Goal: Transaction & Acquisition: Purchase product/service

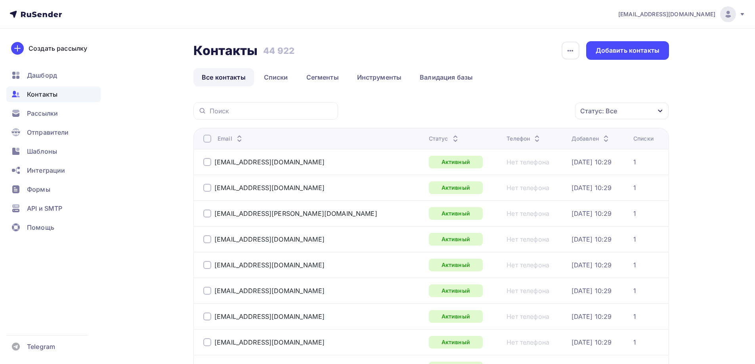
click at [612, 115] on div "Статус: Все" at bounding box center [598, 111] width 37 height 10
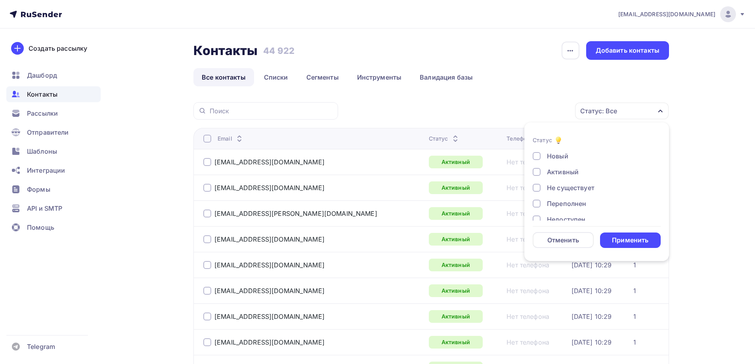
click at [552, 187] on div "Не существует" at bounding box center [571, 188] width 48 height 10
click at [556, 203] on div "Переполнен" at bounding box center [566, 204] width 39 height 10
click at [561, 181] on div "Недоступен" at bounding box center [566, 180] width 38 height 10
click at [564, 199] on div "Отписан" at bounding box center [560, 196] width 27 height 10
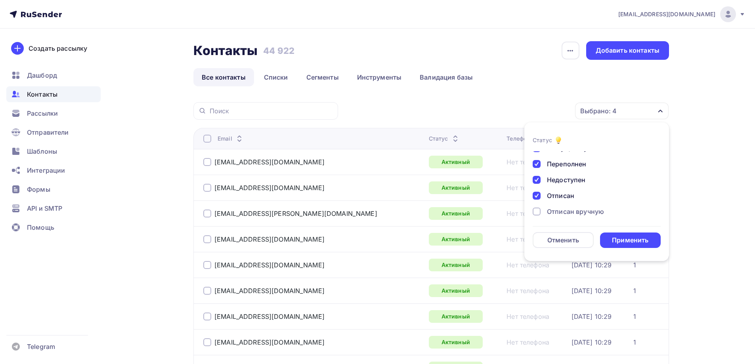
click at [567, 214] on div "Отписан вручную" at bounding box center [575, 212] width 57 height 10
click at [565, 204] on div "Новый Активный Не существует Переполнен Недоступен Отписан Отписан вручную [GEO…" at bounding box center [597, 154] width 128 height 120
click at [565, 210] on div "Жалоба" at bounding box center [559, 210] width 25 height 10
click at [607, 231] on form "Статус Новый Активный Не существует Переполнен Недоступен Отписан Отписан вручн…" at bounding box center [597, 192] width 128 height 113
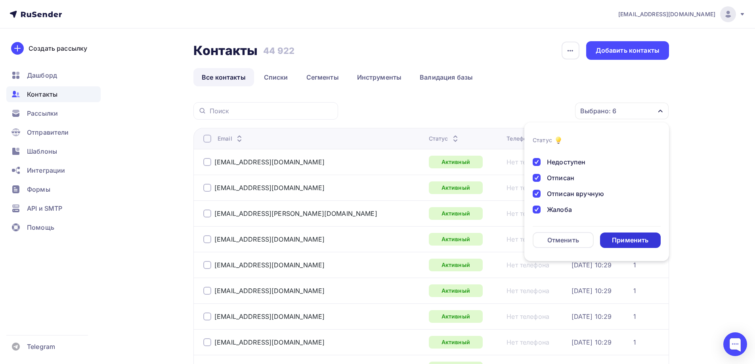
click at [614, 237] on div "Применить" at bounding box center [630, 240] width 36 height 9
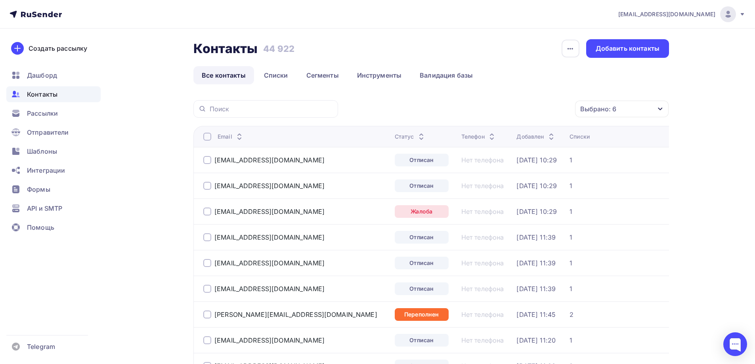
scroll to position [0, 0]
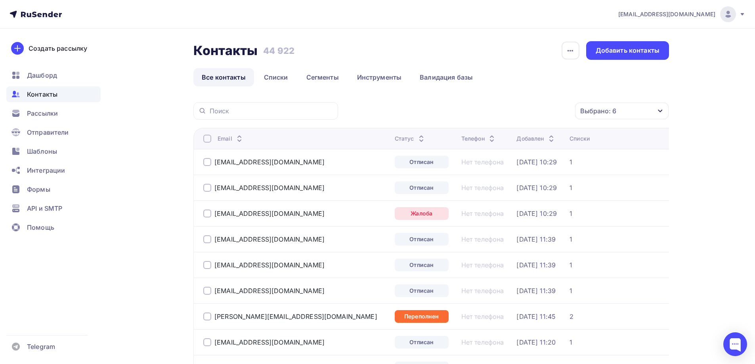
click at [209, 138] on div at bounding box center [207, 139] width 8 height 8
click at [498, 107] on div "Действие" at bounding box center [484, 111] width 31 height 10
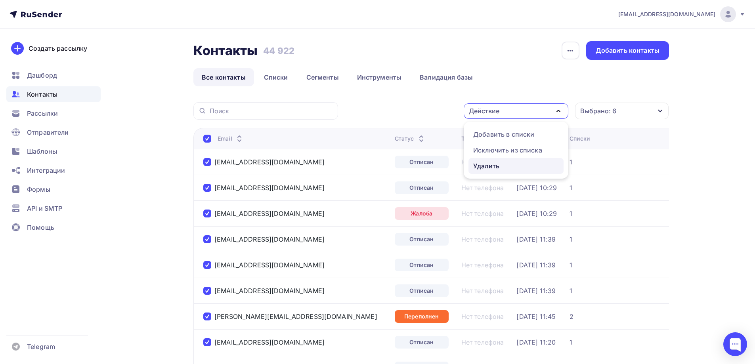
click at [503, 164] on div "Удалить" at bounding box center [516, 166] width 86 height 10
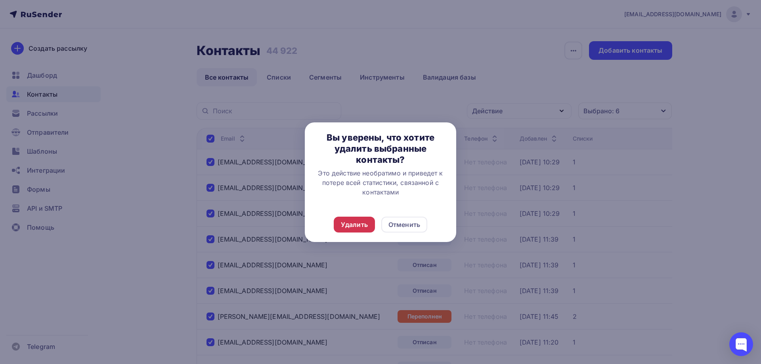
click at [367, 225] on div "Удалить" at bounding box center [354, 225] width 27 height 10
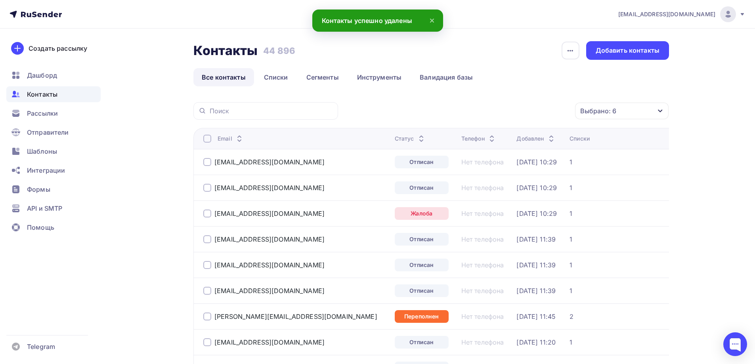
click at [205, 141] on div at bounding box center [207, 139] width 8 height 8
click at [504, 114] on div "Действие" at bounding box center [516, 110] width 105 height 15
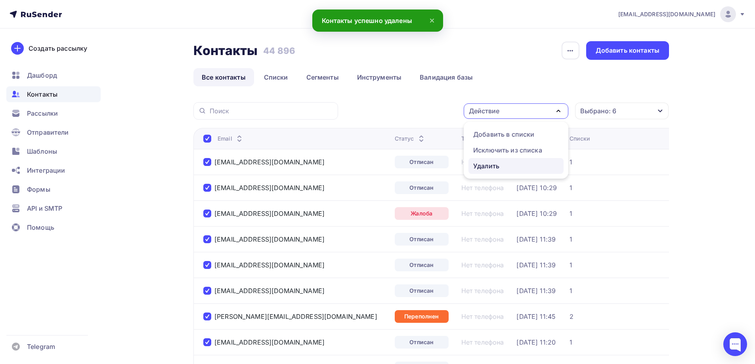
click at [493, 168] on div "Удалить" at bounding box center [486, 166] width 26 height 10
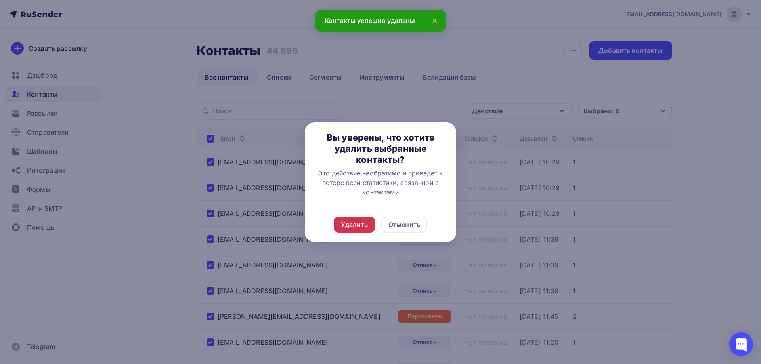
click at [346, 224] on div "Удалить" at bounding box center [354, 225] width 27 height 10
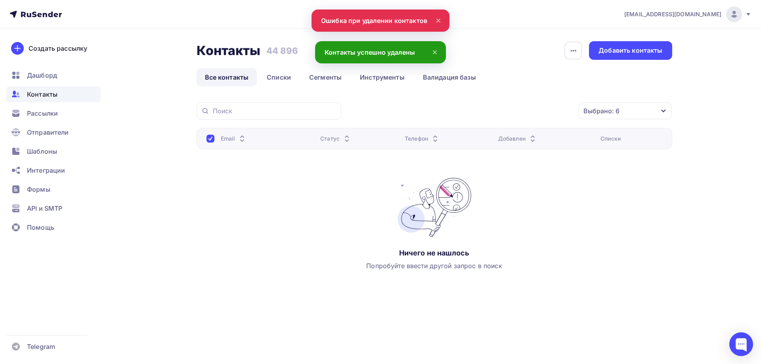
click at [235, 78] on link "Все контакты" at bounding box center [227, 77] width 61 height 18
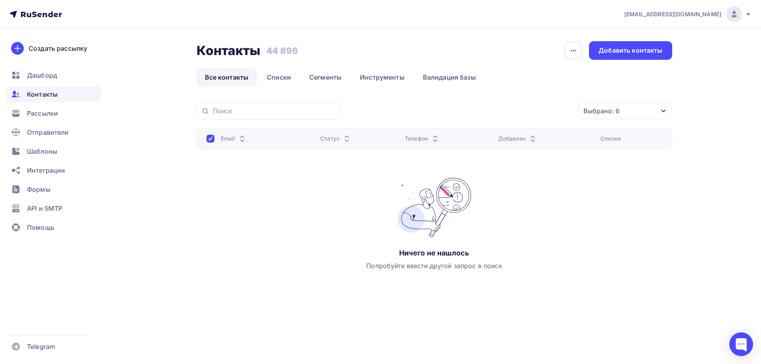
click at [36, 90] on span "Контакты" at bounding box center [42, 95] width 31 height 10
click at [283, 83] on link "Списки" at bounding box center [278, 77] width 41 height 18
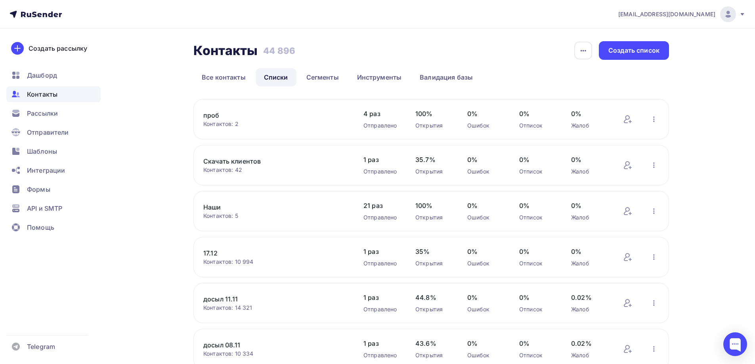
click at [733, 15] on div at bounding box center [728, 14] width 16 height 16
click at [67, 16] on nav "[EMAIL_ADDRESS][DOMAIN_NAME] Аккаунт Тарифы Выйти Создать рассылку [GEOGRAPHIC_…" at bounding box center [377, 14] width 755 height 29
click at [61, 16] on icon at bounding box center [36, 15] width 52 height 10
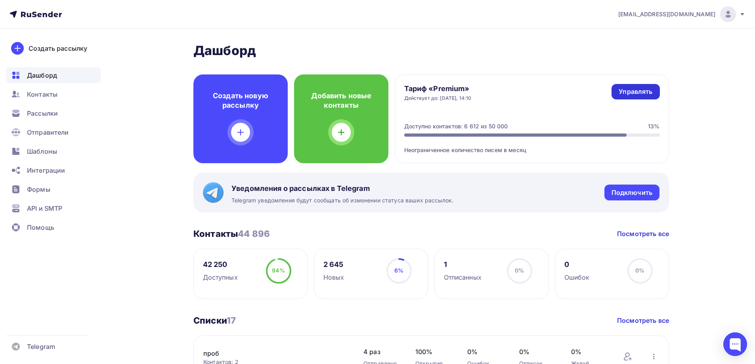
click at [628, 92] on div "Управлять" at bounding box center [635, 91] width 34 height 9
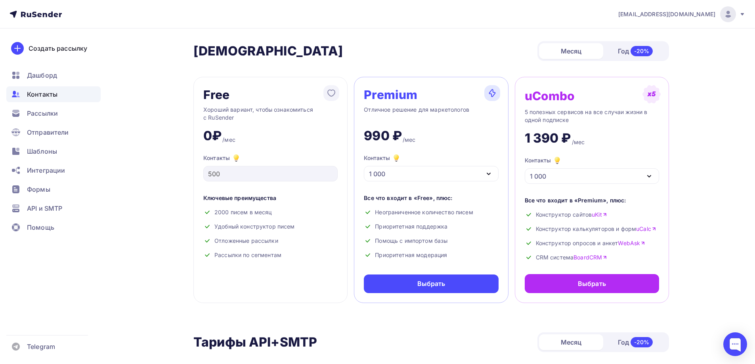
click at [44, 98] on span "Контакты" at bounding box center [42, 95] width 31 height 10
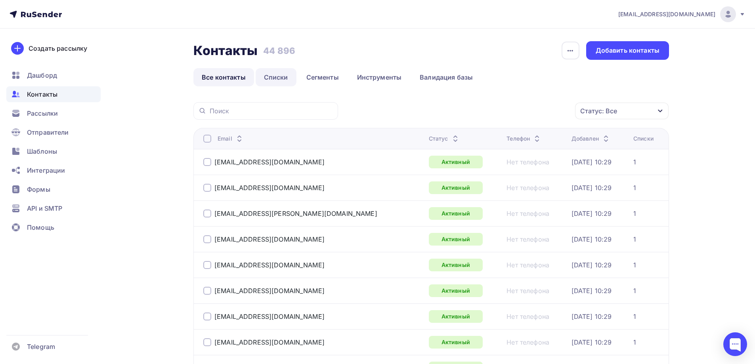
click at [272, 74] on link "Списки" at bounding box center [276, 77] width 41 height 18
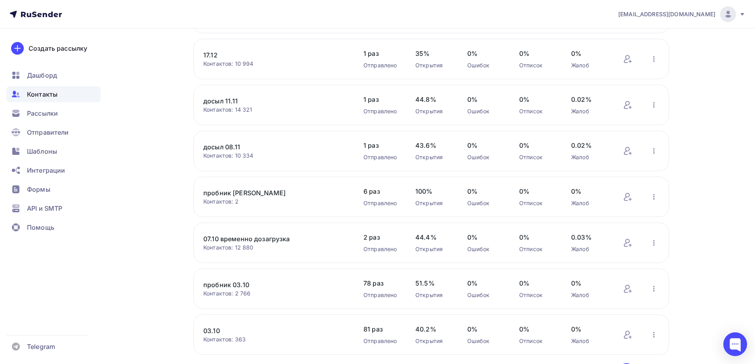
scroll to position [250, 0]
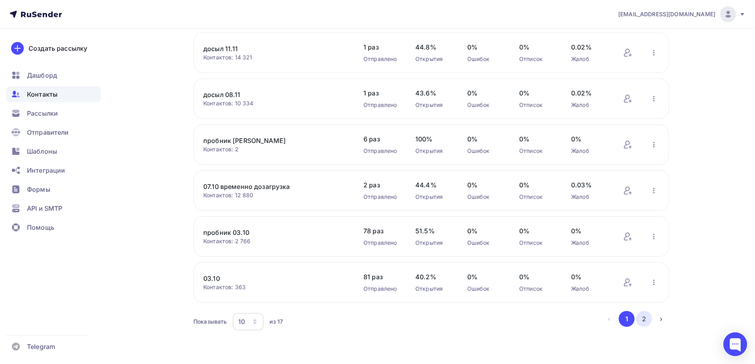
click at [644, 323] on button "2" at bounding box center [644, 319] width 16 height 16
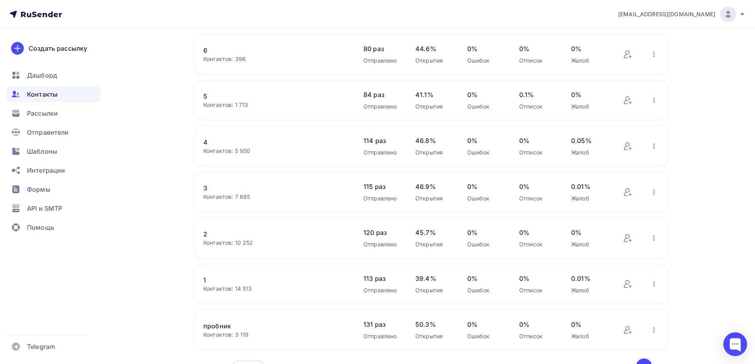
scroll to position [79, 0]
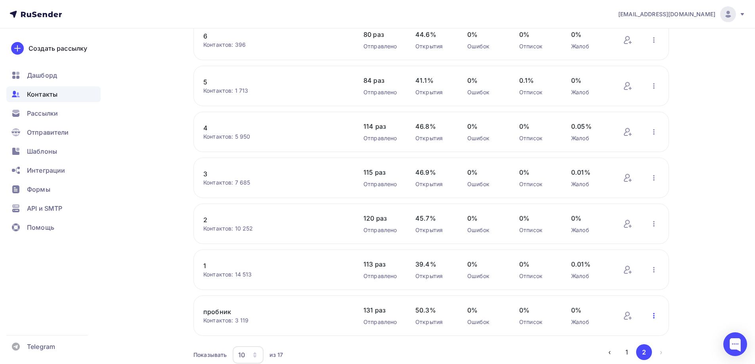
click at [652, 317] on icon "button" at bounding box center [654, 316] width 10 height 10
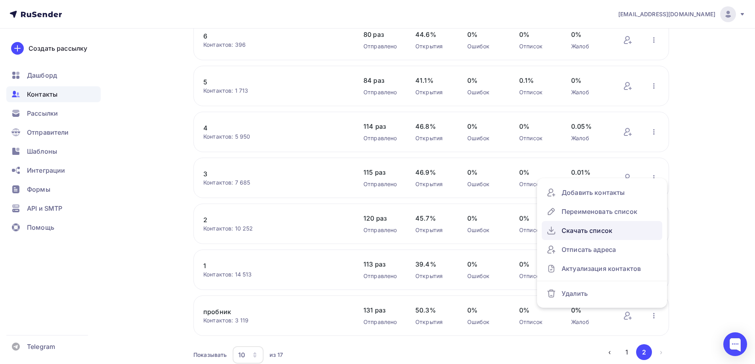
click at [611, 227] on div "Скачать список" at bounding box center [601, 230] width 111 height 13
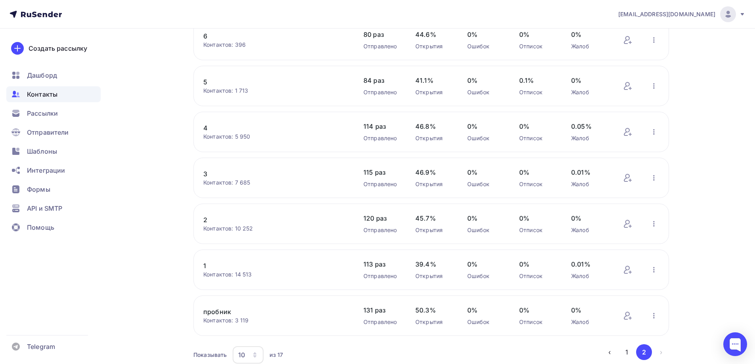
click at [204, 267] on link "1" at bounding box center [270, 266] width 135 height 10
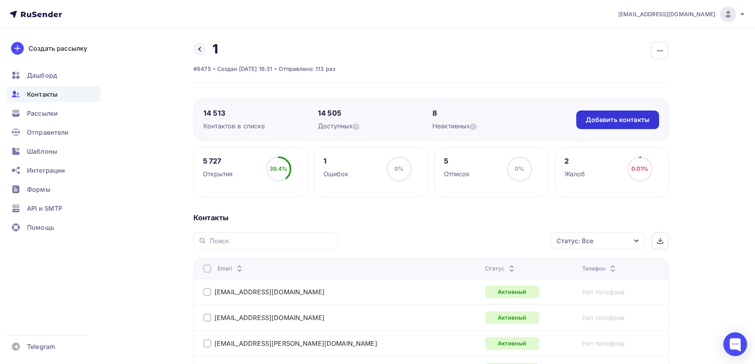
click at [597, 119] on div "Добавить контакты" at bounding box center [618, 119] width 64 height 9
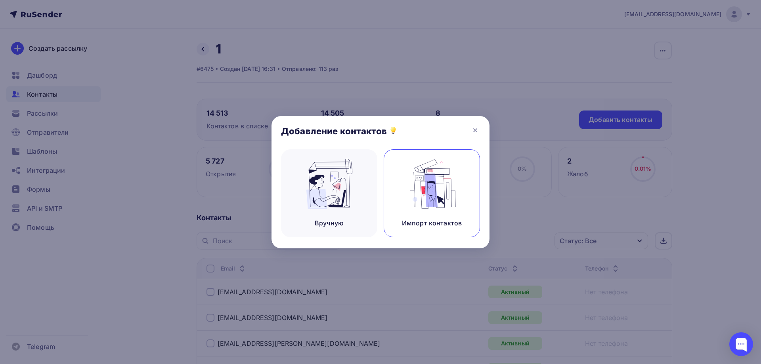
click at [426, 179] on img at bounding box center [431, 184] width 53 height 50
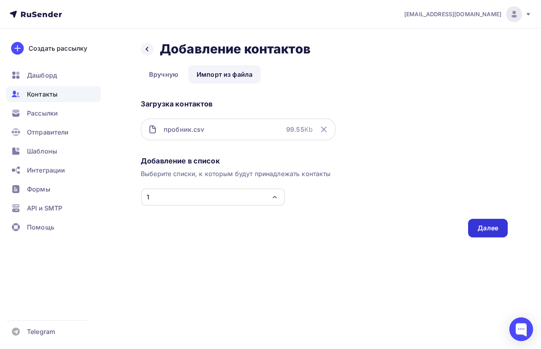
click at [490, 226] on div "Далее" at bounding box center [487, 228] width 21 height 9
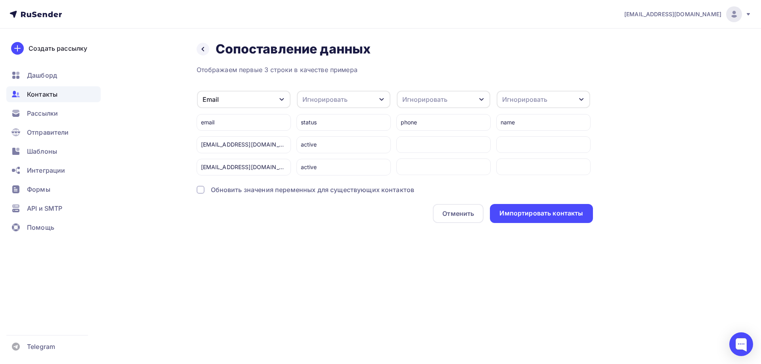
click at [197, 191] on div at bounding box center [201, 190] width 8 height 8
click at [531, 216] on div "Импортировать контакты" at bounding box center [541, 213] width 84 height 9
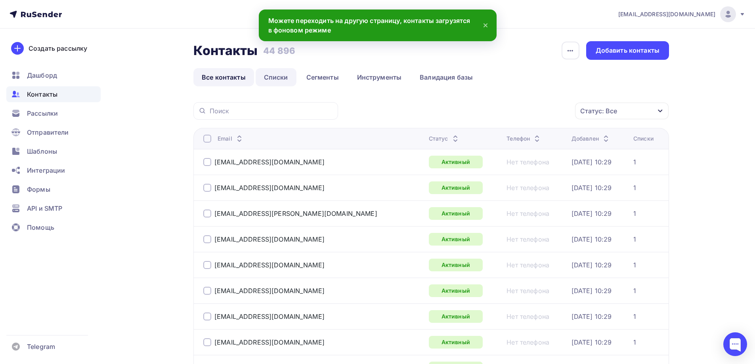
click at [277, 79] on link "Списки" at bounding box center [276, 77] width 41 height 18
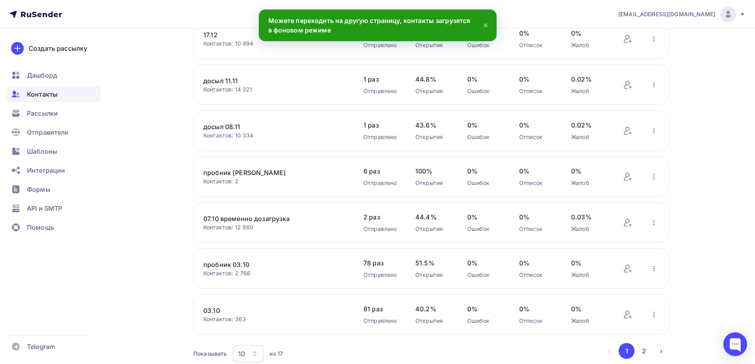
scroll to position [250, 0]
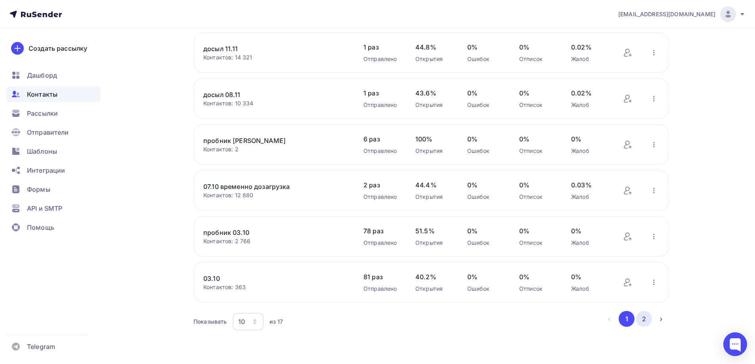
click at [648, 318] on button "2" at bounding box center [644, 319] width 16 height 16
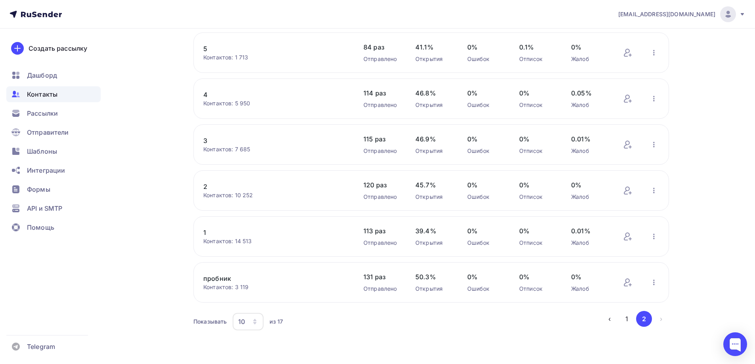
scroll to position [113, 0]
click at [658, 281] on icon "button" at bounding box center [654, 283] width 10 height 10
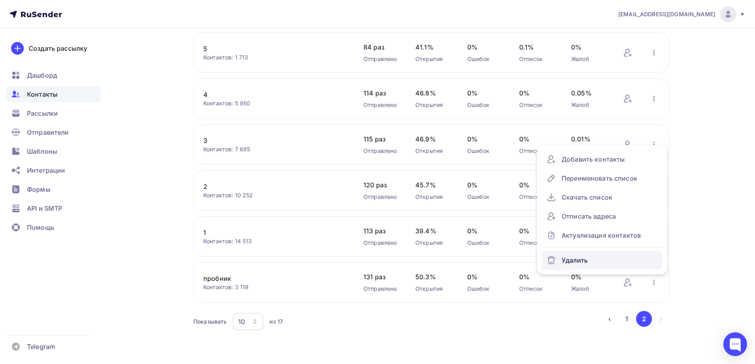
click at [602, 259] on div "Удалить" at bounding box center [601, 260] width 111 height 13
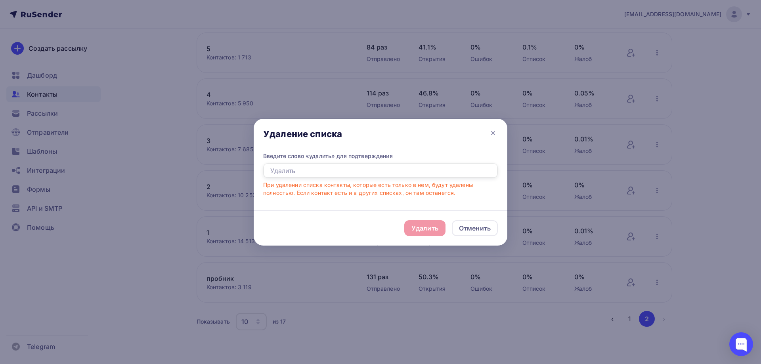
click at [382, 173] on input "text" at bounding box center [380, 170] width 235 height 15
type input "удалить"
click at [410, 234] on div "Удалить" at bounding box center [424, 228] width 41 height 16
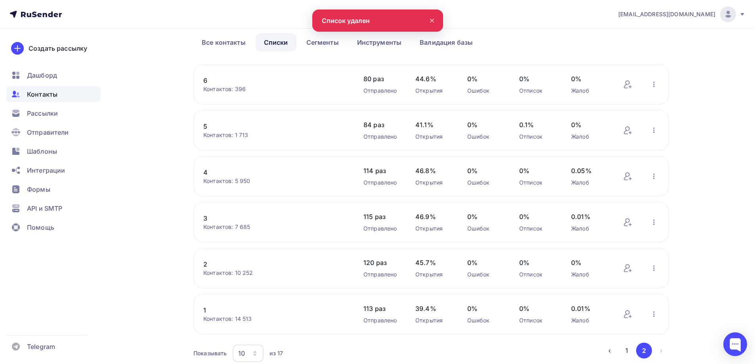
scroll to position [0, 0]
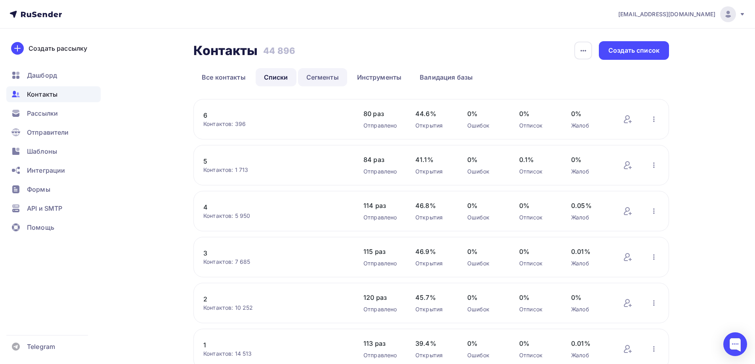
click at [308, 75] on link "Сегменты" at bounding box center [322, 77] width 49 height 18
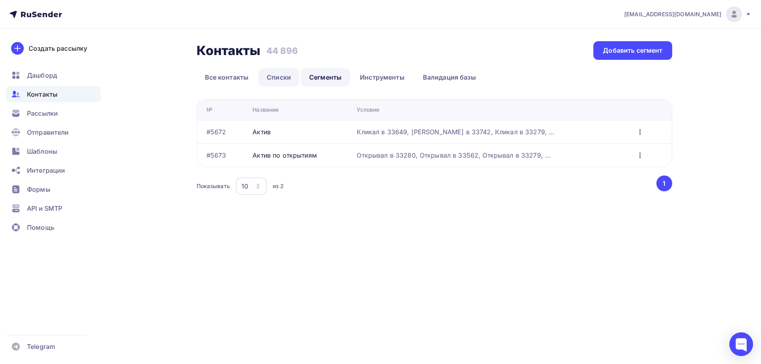
click at [275, 75] on link "Списки" at bounding box center [278, 77] width 41 height 18
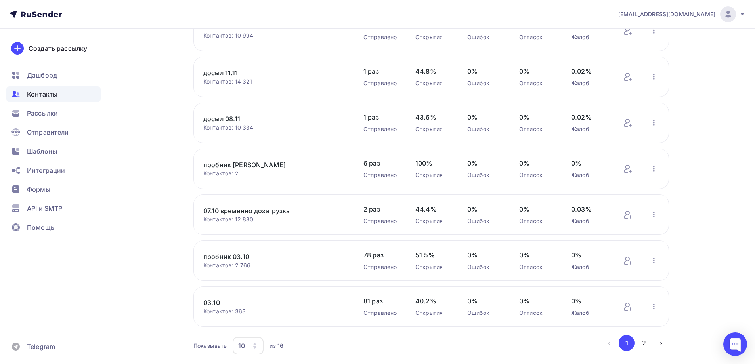
scroll to position [250, 0]
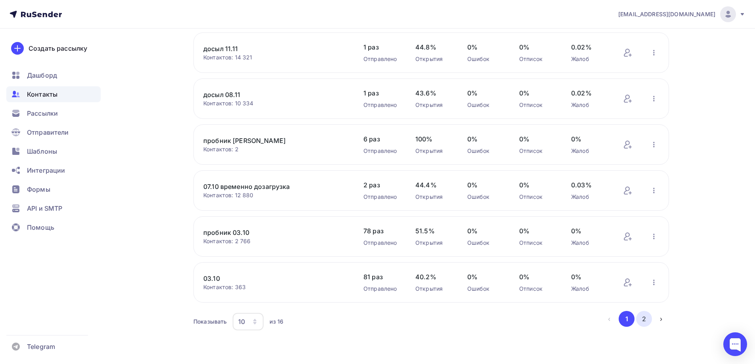
click at [646, 318] on button "2" at bounding box center [644, 319] width 16 height 16
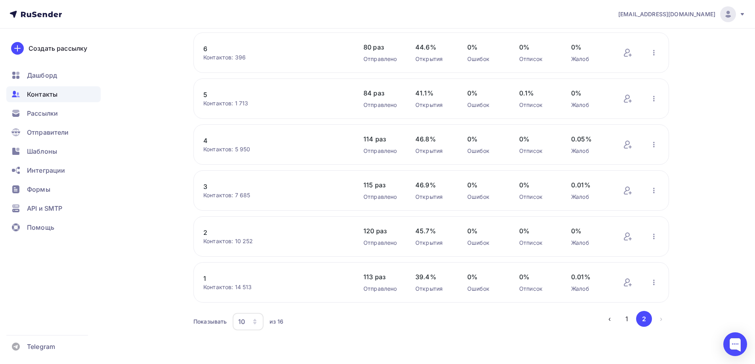
scroll to position [67, 0]
click at [658, 190] on icon "button" at bounding box center [654, 191] width 10 height 10
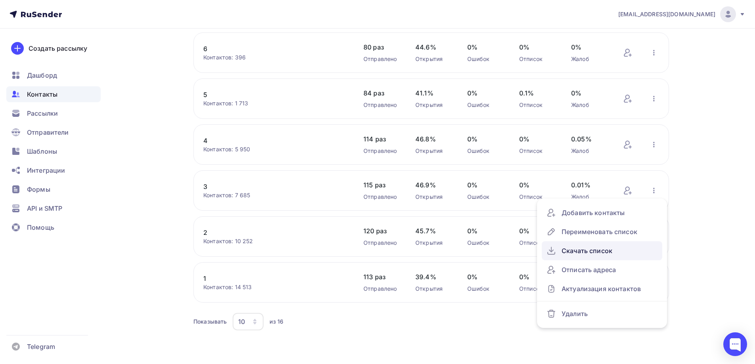
click at [599, 251] on div "Скачать список" at bounding box center [601, 250] width 111 height 13
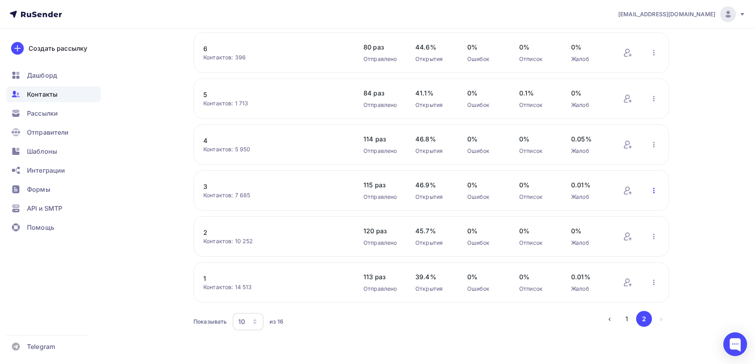
click at [656, 189] on icon "button" at bounding box center [654, 191] width 10 height 10
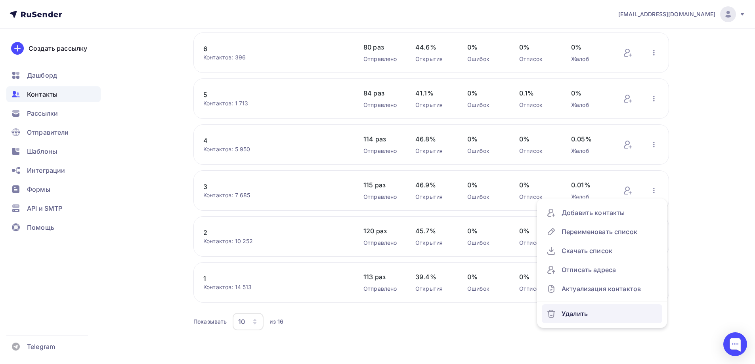
click at [581, 309] on div "Удалить" at bounding box center [601, 313] width 111 height 13
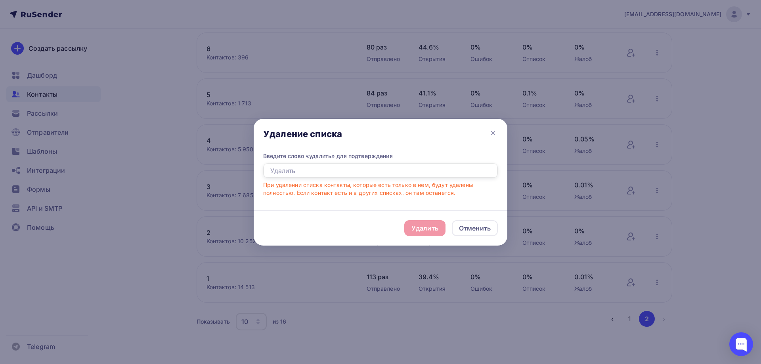
click at [342, 173] on input "text" at bounding box center [380, 170] width 235 height 15
type input "удалить"
click at [436, 227] on div "Удалить" at bounding box center [424, 228] width 27 height 10
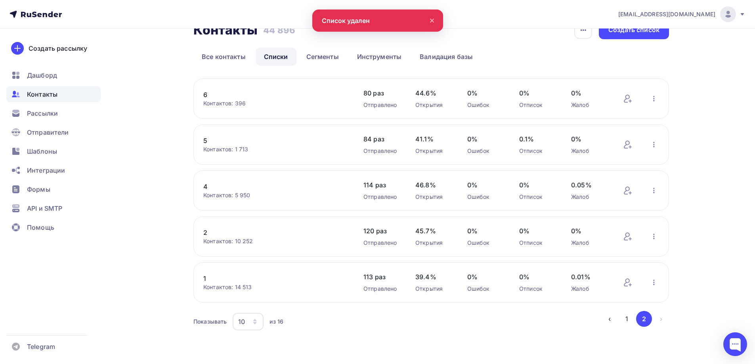
scroll to position [21, 0]
click at [206, 233] on link "2" at bounding box center [270, 233] width 135 height 10
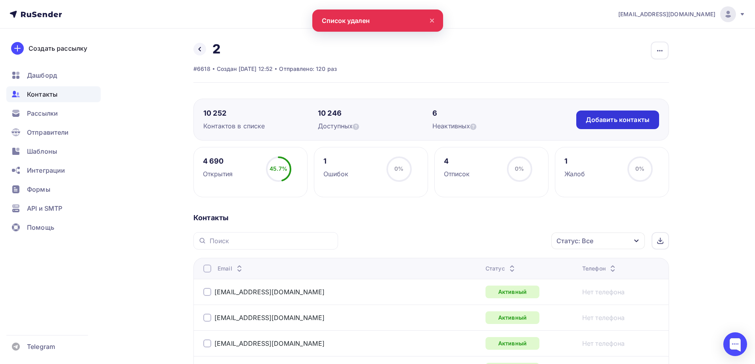
click at [594, 122] on div "Добавить контакты" at bounding box center [618, 119] width 64 height 9
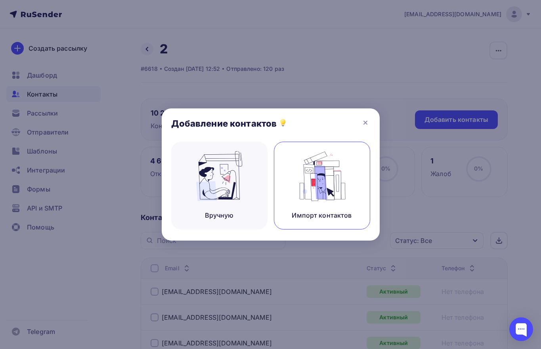
click at [313, 197] on img at bounding box center [321, 176] width 53 height 50
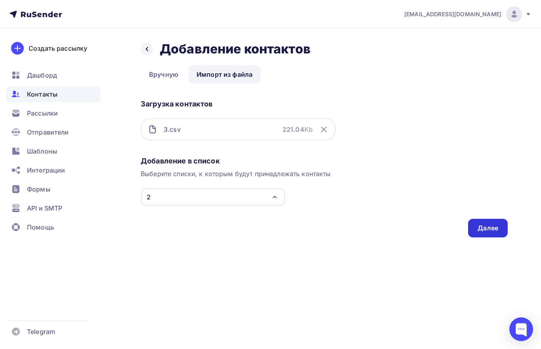
click at [490, 227] on div "Далее" at bounding box center [487, 228] width 21 height 9
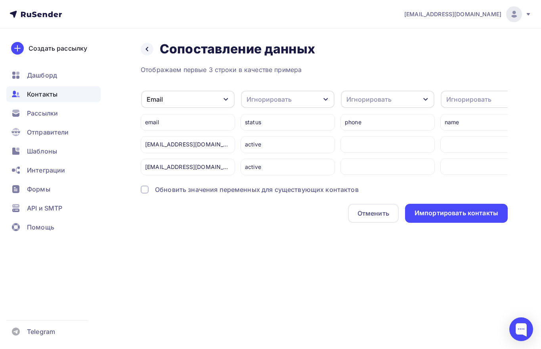
click at [149, 195] on div "Обновить значения переменных для существующих контактов" at bounding box center [324, 190] width 367 height 10
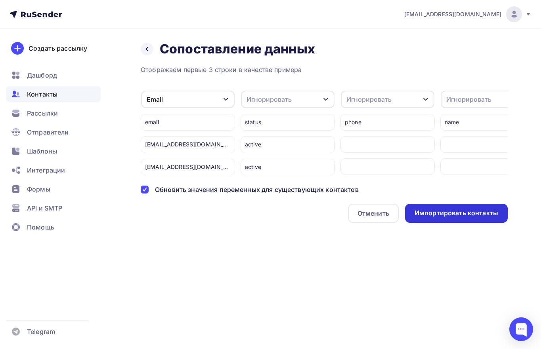
click at [489, 218] on div "Импортировать контакты" at bounding box center [456, 213] width 84 height 9
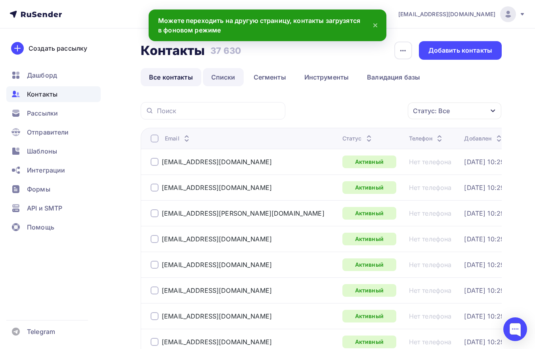
click at [212, 76] on link "Списки" at bounding box center [223, 77] width 41 height 18
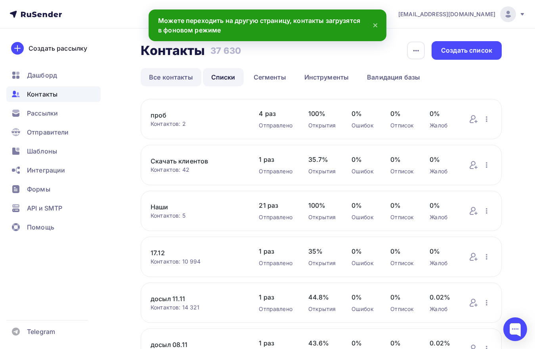
click at [172, 73] on link "Все контакты" at bounding box center [171, 77] width 61 height 18
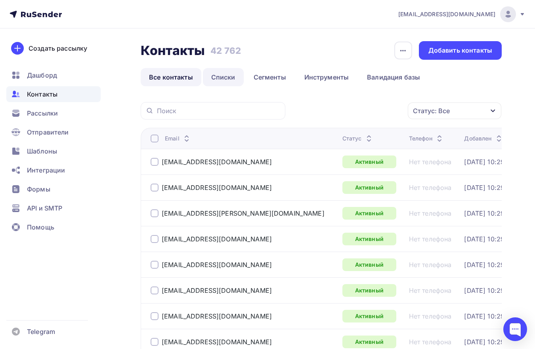
click at [221, 74] on link "Списки" at bounding box center [223, 77] width 41 height 18
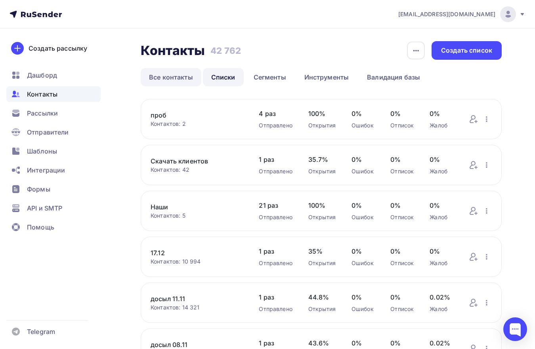
click at [164, 72] on link "Все контакты" at bounding box center [171, 77] width 61 height 18
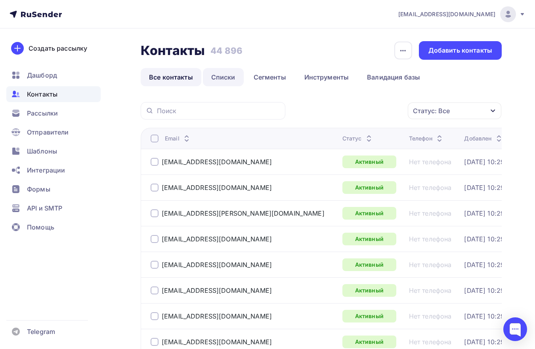
click at [214, 72] on link "Списки" at bounding box center [223, 77] width 41 height 18
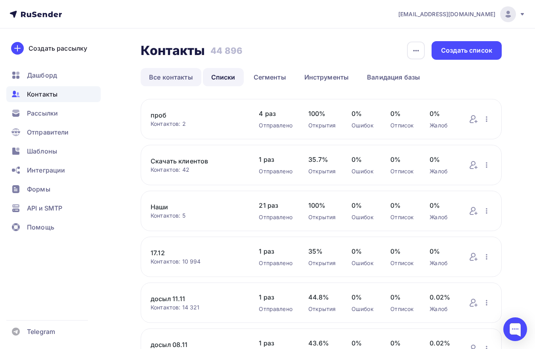
click at [178, 75] on link "Все контакты" at bounding box center [171, 77] width 61 height 18
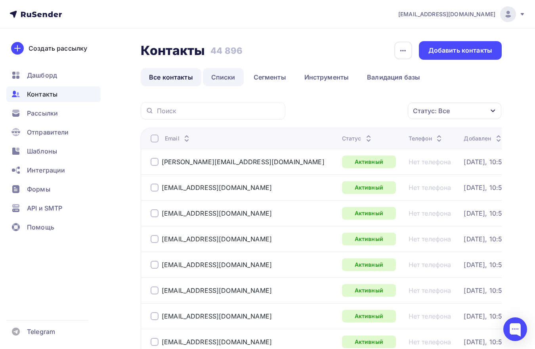
click at [231, 78] on link "Списки" at bounding box center [223, 77] width 41 height 18
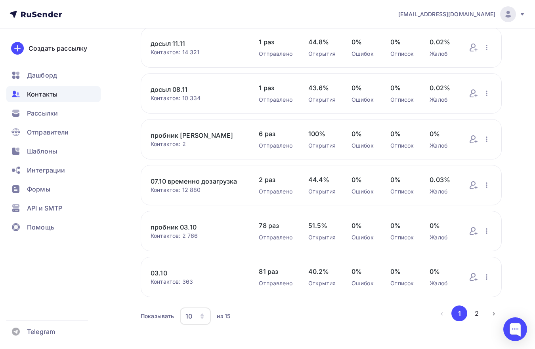
scroll to position [265, 0]
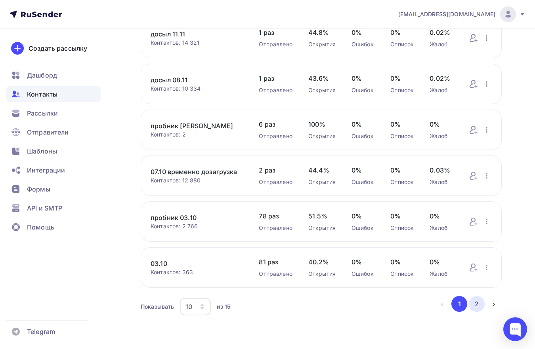
click at [474, 303] on button "2" at bounding box center [477, 304] width 16 height 16
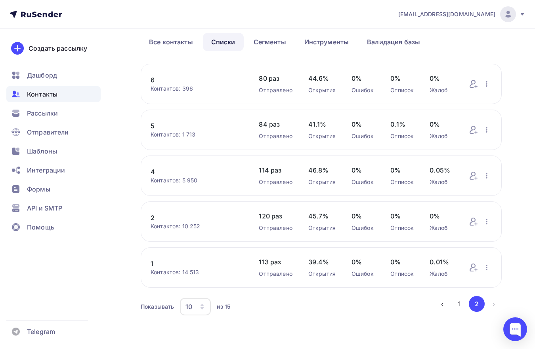
scroll to position [35, 0]
click at [153, 172] on link "4" at bounding box center [197, 172] width 92 height 10
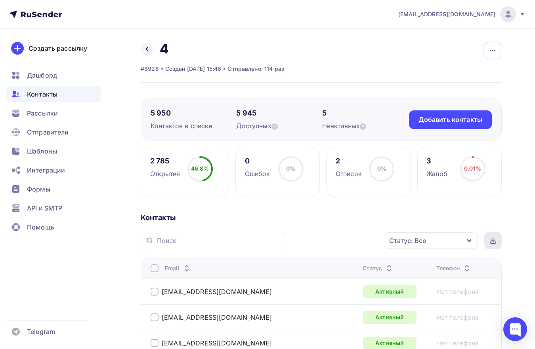
click at [496, 238] on div at bounding box center [492, 240] width 17 height 17
click at [148, 46] on icon at bounding box center [147, 49] width 6 height 6
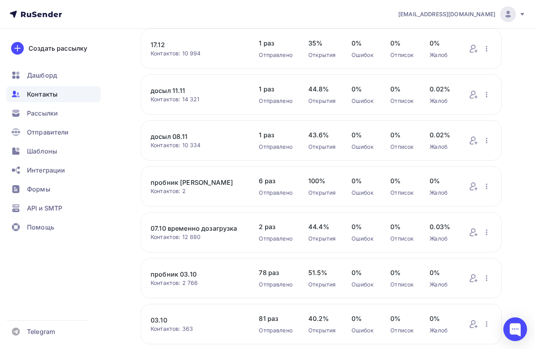
scroll to position [265, 0]
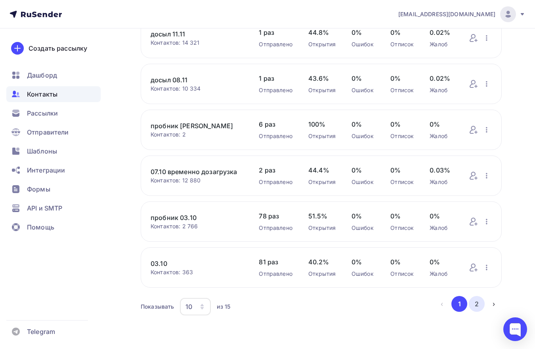
click at [472, 302] on button "2" at bounding box center [477, 304] width 16 height 16
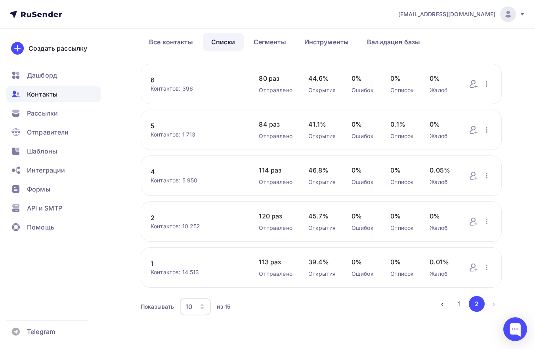
scroll to position [35, 0]
click at [489, 174] on icon "button" at bounding box center [487, 176] width 10 height 10
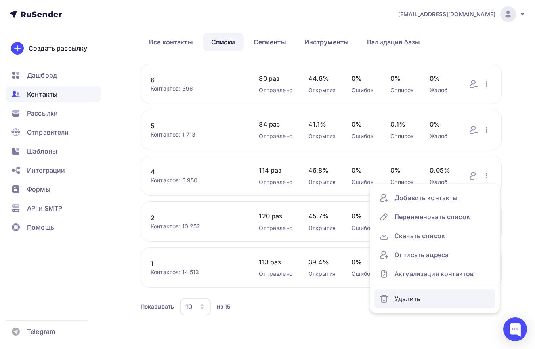
click at [415, 299] on div "Удалить" at bounding box center [434, 299] width 111 height 13
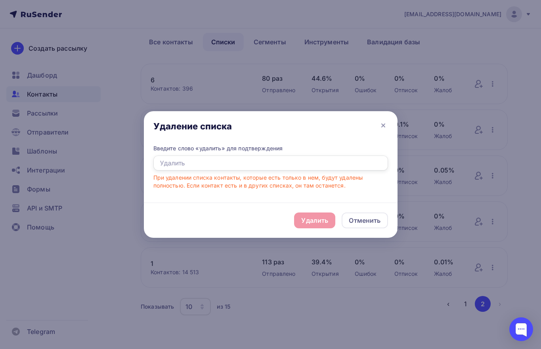
click at [315, 163] on input "text" at bounding box center [270, 163] width 235 height 15
type input "удалить"
click at [315, 218] on div "Удалить" at bounding box center [314, 221] width 27 height 10
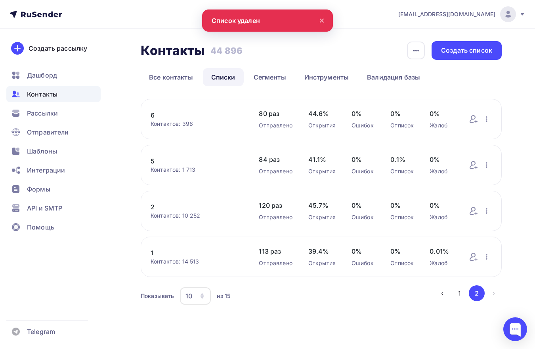
scroll to position [0, 0]
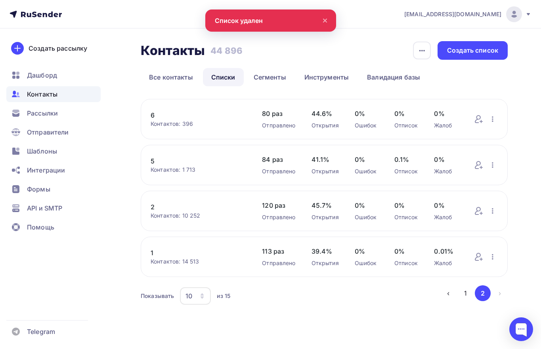
click at [151, 208] on link "2" at bounding box center [198, 207] width 95 height 10
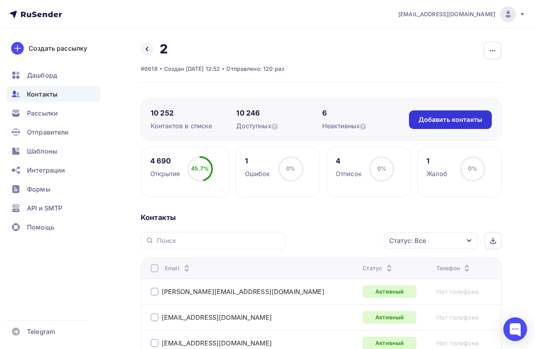
click at [428, 116] on div "Добавить контакты" at bounding box center [450, 119] width 64 height 9
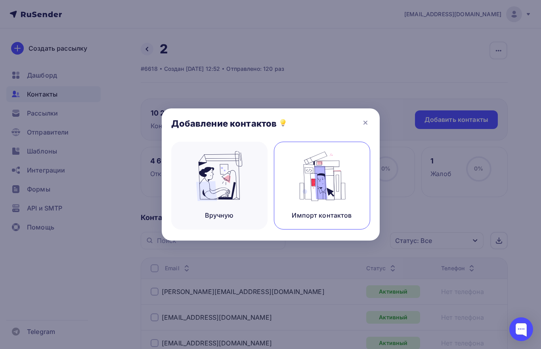
click at [326, 188] on img at bounding box center [321, 176] width 53 height 50
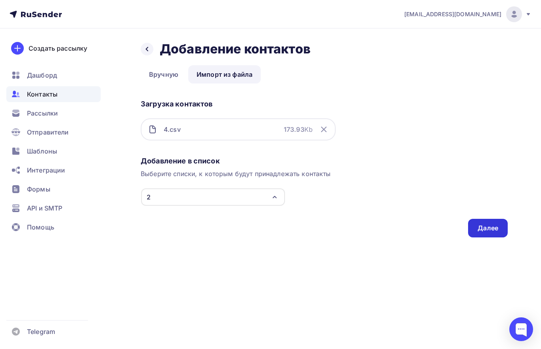
click at [477, 229] on div "Далее" at bounding box center [488, 228] width 40 height 19
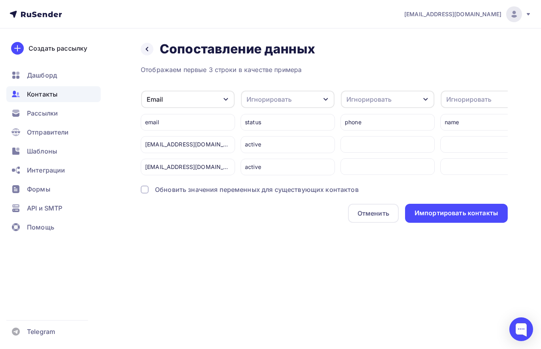
drag, startPoint x: 147, startPoint y: 195, endPoint x: 275, endPoint y: 198, distance: 128.4
click at [147, 194] on div at bounding box center [145, 190] width 8 height 8
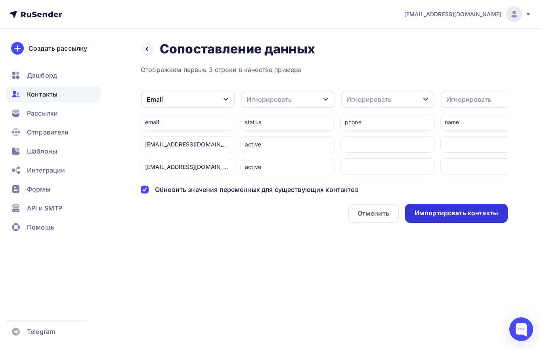
click at [448, 217] on div "Импортировать контакты" at bounding box center [456, 213] width 84 height 9
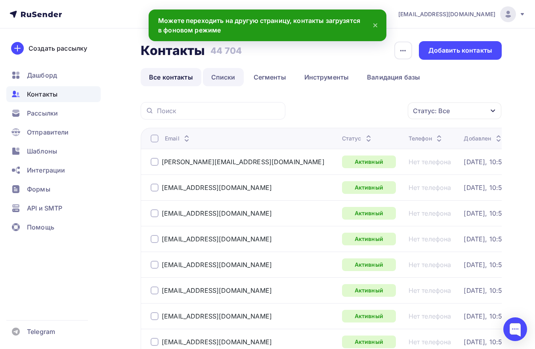
click at [225, 74] on link "Списки" at bounding box center [223, 77] width 41 height 18
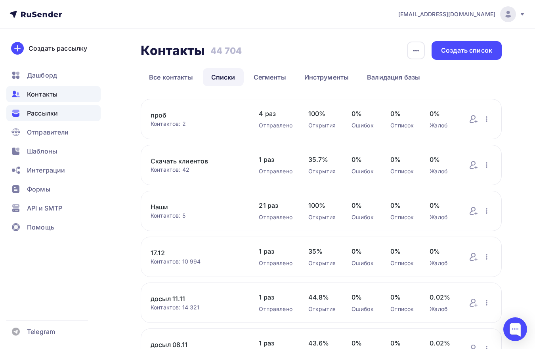
click at [53, 110] on span "Рассылки" at bounding box center [42, 114] width 31 height 10
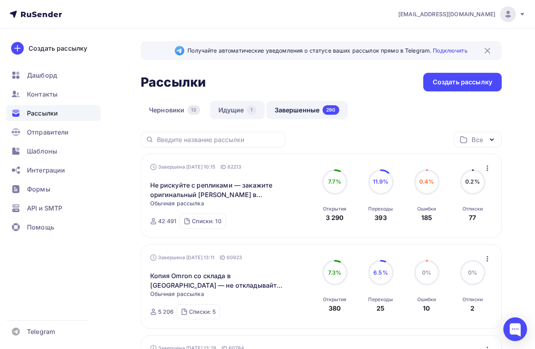
click at [231, 112] on link "Идущие 1" at bounding box center [237, 110] width 55 height 18
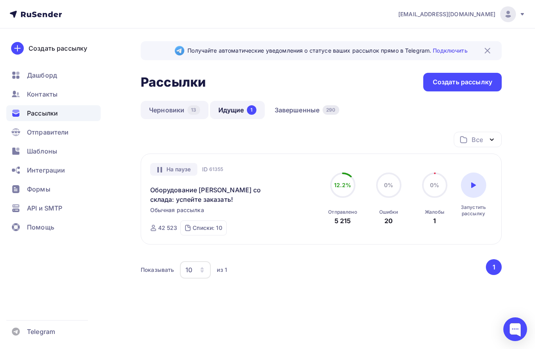
click at [162, 107] on link "Черновики 13" at bounding box center [175, 110] width 68 height 18
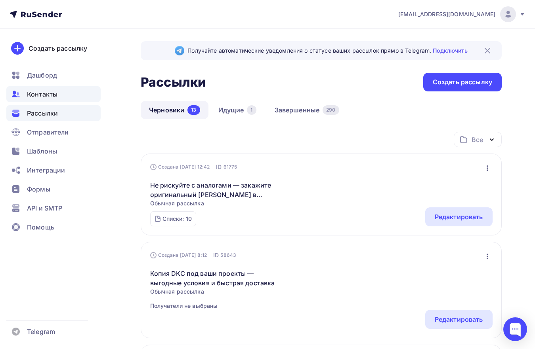
click at [50, 89] on div "Контакты" at bounding box center [53, 94] width 94 height 16
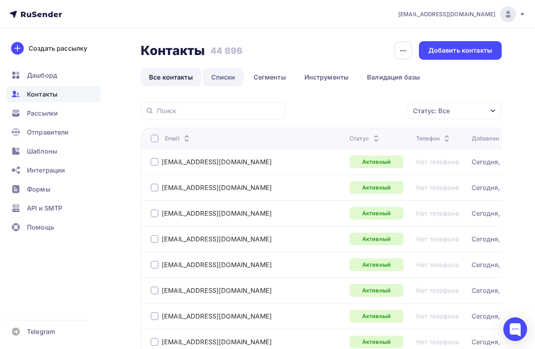
click at [233, 73] on link "Списки" at bounding box center [223, 77] width 41 height 18
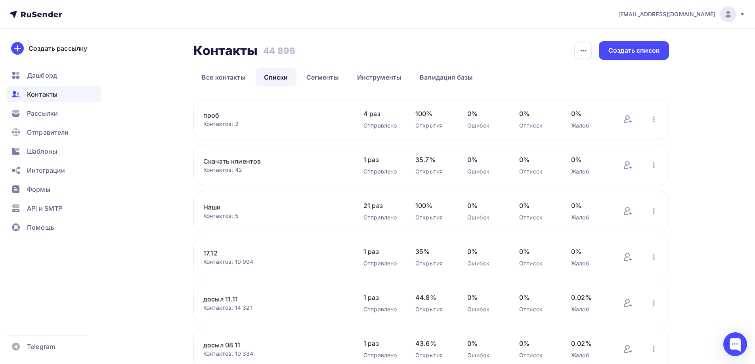
click at [695, 11] on span "[EMAIL_ADDRESS][DOMAIN_NAME]" at bounding box center [666, 14] width 97 height 8
click at [221, 80] on link "Все контакты" at bounding box center [223, 77] width 61 height 18
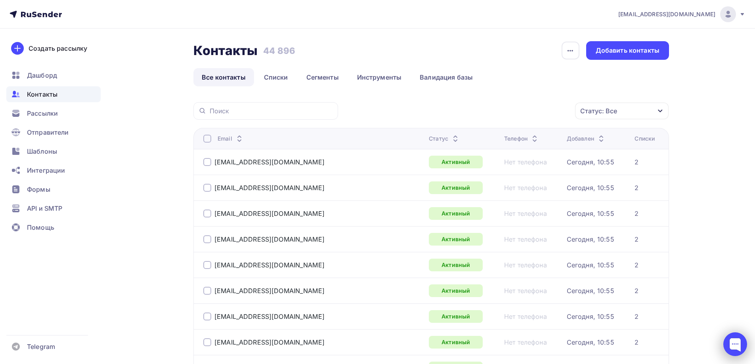
click at [731, 340] on div at bounding box center [735, 344] width 24 height 24
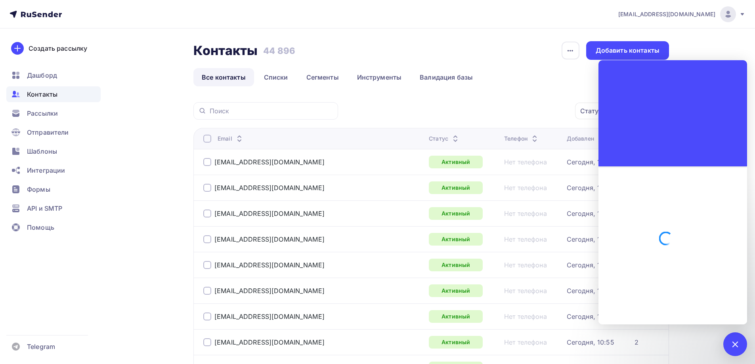
click at [50, 12] on icon at bounding box center [36, 15] width 52 height 10
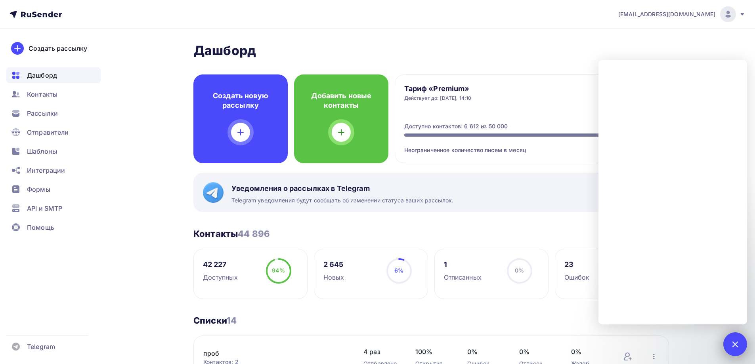
click at [740, 345] on div at bounding box center [735, 344] width 24 height 24
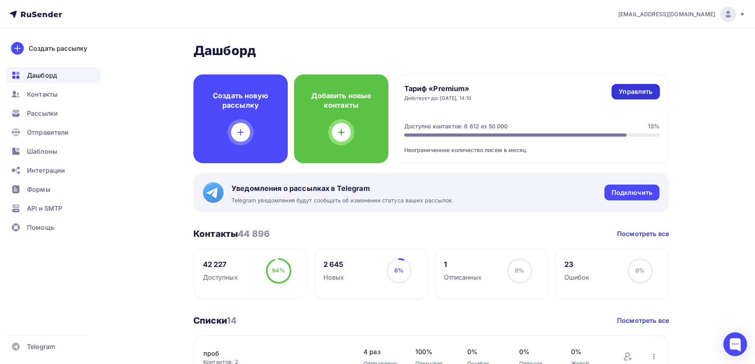
click at [638, 95] on div "Управлять" at bounding box center [635, 91] width 34 height 9
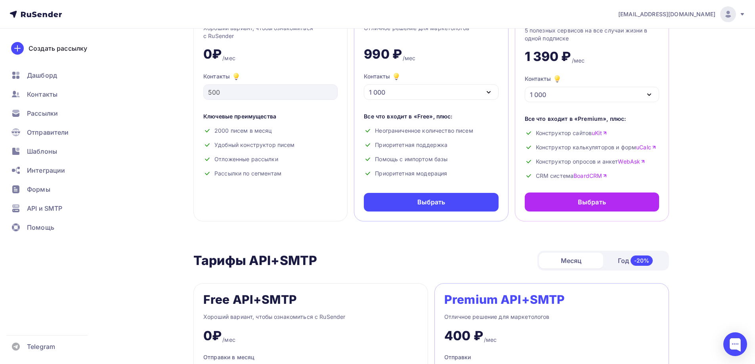
scroll to position [40, 0]
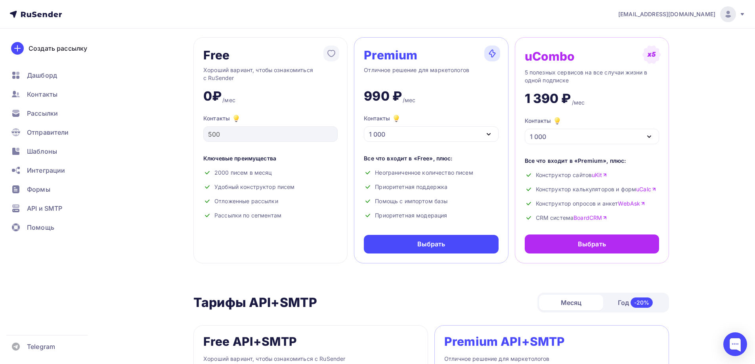
click at [462, 132] on div "1 000" at bounding box center [431, 133] width 134 height 15
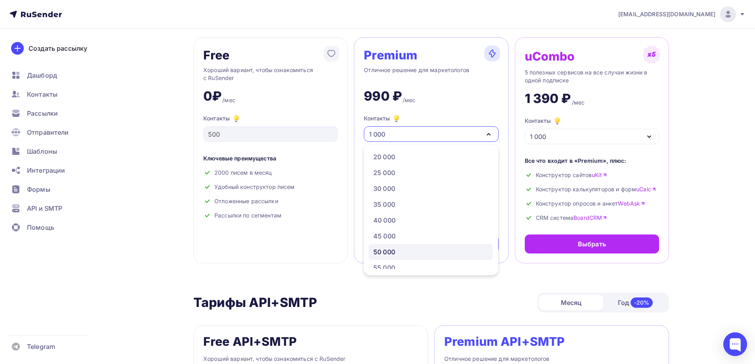
scroll to position [158, 0]
click at [402, 235] on div "50 000" at bounding box center [430, 238] width 115 height 10
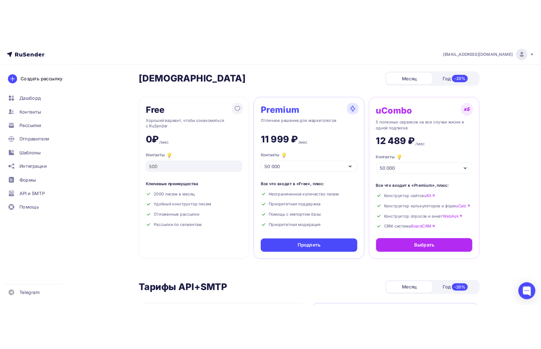
scroll to position [0, 0]
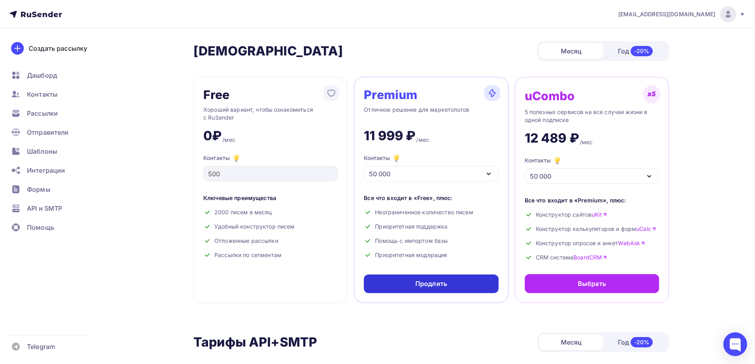
click at [441, 286] on div "Продлить" at bounding box center [431, 283] width 32 height 9
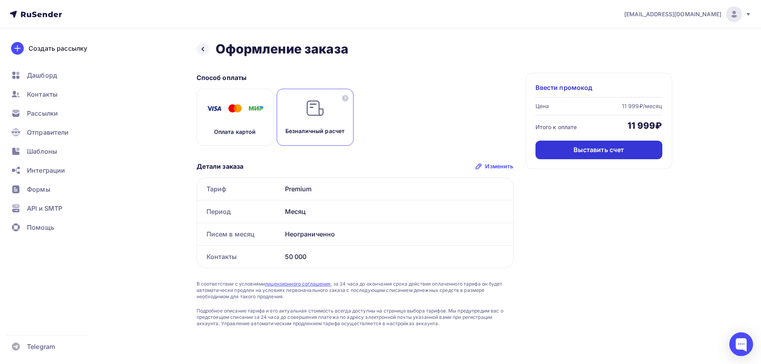
click at [581, 153] on div "Выставить счет" at bounding box center [598, 149] width 51 height 9
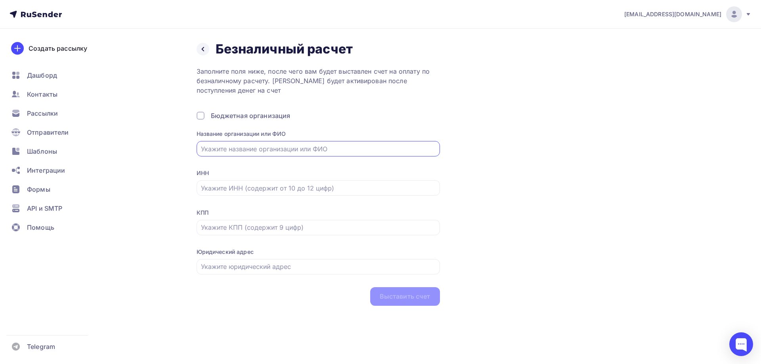
click at [296, 152] on input "text" at bounding box center [318, 149] width 234 height 10
click at [235, 186] on input "text" at bounding box center [318, 188] width 234 height 10
click at [235, 187] on input "text" at bounding box center [318, 188] width 234 height 10
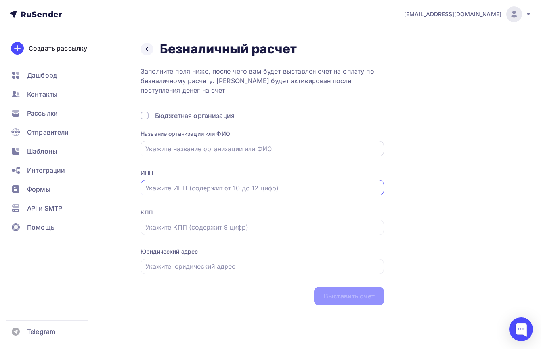
click at [211, 148] on input "text" at bounding box center [262, 149] width 234 height 10
paste input "ООО «ОЛНИСА+»"
type input "ООО «ОЛНИСА+»"
click at [199, 186] on input "text" at bounding box center [262, 188] width 234 height 10
click at [302, 252] on div "Юридический адрес" at bounding box center [262, 252] width 243 height 8
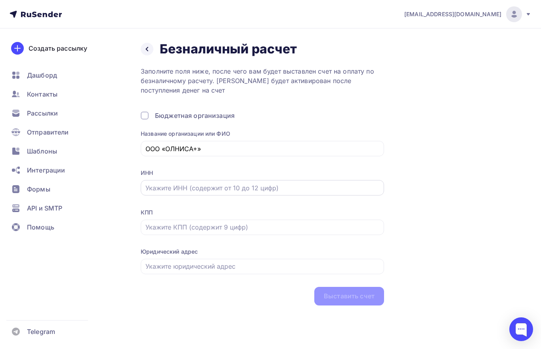
click at [214, 189] on input "text" at bounding box center [262, 188] width 234 height 10
paste input "7807220039"
type input "7807220039"
click at [197, 231] on input "text" at bounding box center [262, 228] width 234 height 10
click at [259, 295] on div "Выставить счет" at bounding box center [262, 296] width 243 height 19
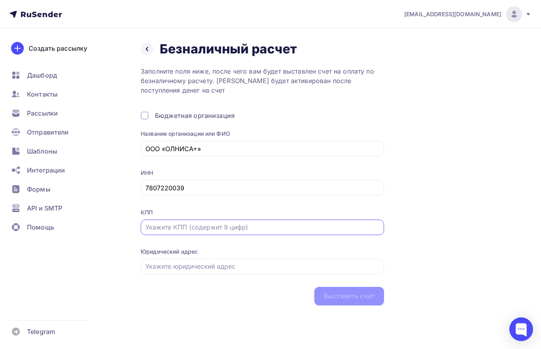
click at [192, 227] on input "text" at bounding box center [262, 228] width 234 height 10
paste input "780701001"
type input "780701001"
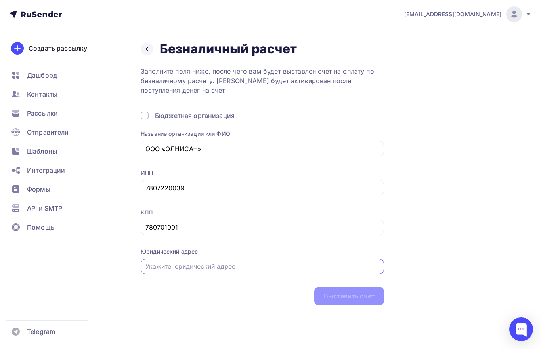
click at [189, 267] on input "text" at bounding box center [262, 267] width 234 height 10
click at [264, 265] on input "text" at bounding box center [262, 267] width 234 height 10
paste input "198322, Г.[STREET_ADDRESS] ПАЛЬНЫЙ ОКРУГ ЮЖНОПРИМОРСКИЙ, [STREET_ADDRESS] ЛИТЕР…"
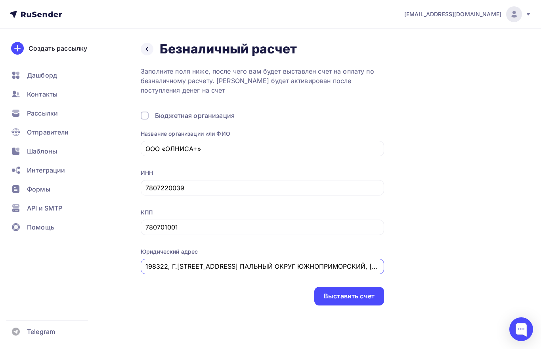
scroll to position [0, 212]
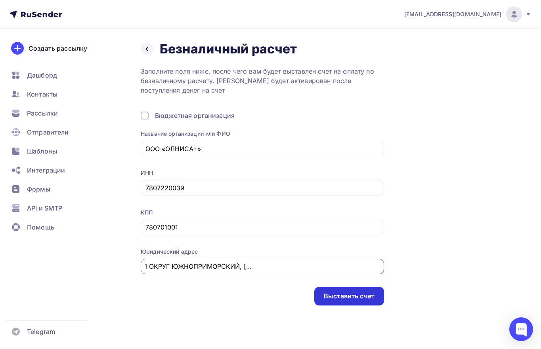
type input "198322, Г.[STREET_ADDRESS] ПАЛЬНЫЙ ОКРУГ ЮЖНОПРИМОРСКИЙ, [STREET_ADDRESS] ЛИТЕР…"
click at [328, 292] on div "Выставить счет" at bounding box center [349, 296] width 70 height 19
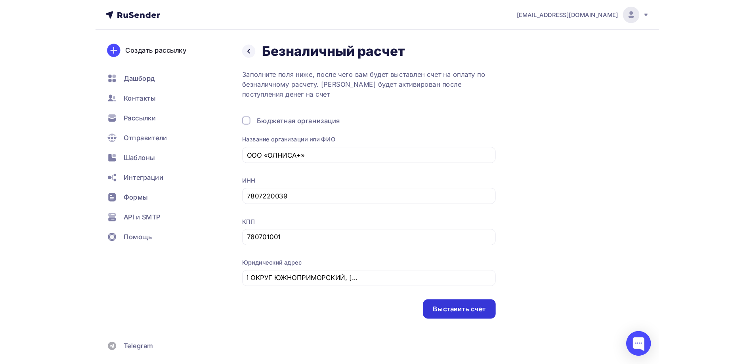
scroll to position [0, 0]
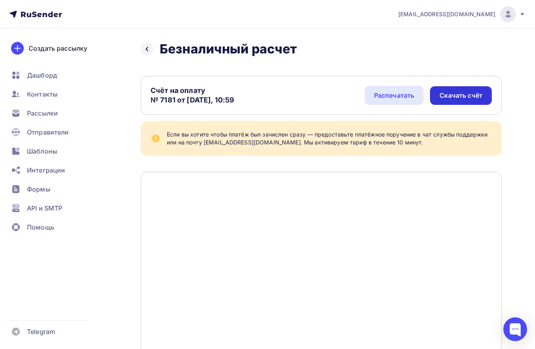
click at [460, 98] on div "Скачать счёт" at bounding box center [460, 95] width 43 height 9
click at [44, 13] on icon at bounding box center [45, 15] width 4 height 4
